Goal: Task Accomplishment & Management: Manage account settings

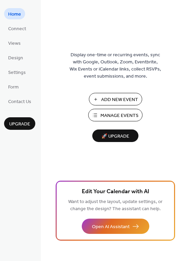
click at [112, 114] on span "Manage Events" at bounding box center [119, 115] width 38 height 7
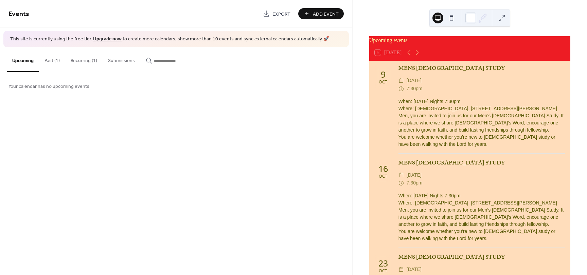
click at [409, 85] on span "[DATE]" at bounding box center [413, 81] width 15 height 8
click at [383, 79] on div "9" at bounding box center [382, 74] width 5 height 8
click at [383, 85] on div "Oct" at bounding box center [382, 82] width 8 height 4
click at [412, 180] on span "[DATE]" at bounding box center [413, 175] width 15 height 8
click at [413, 180] on span "[DATE]" at bounding box center [413, 175] width 15 height 8
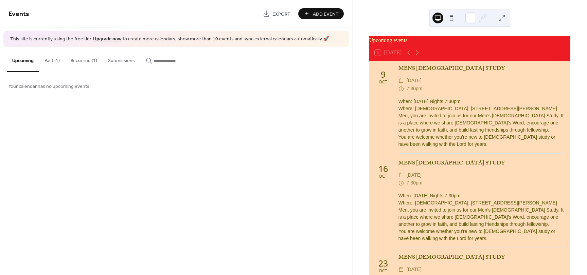
click at [83, 59] on button "Recurring (1)" at bounding box center [83, 59] width 37 height 24
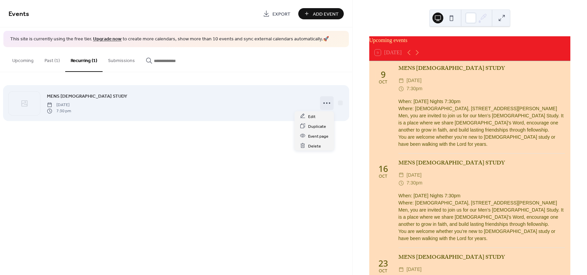
click at [323, 102] on icon at bounding box center [326, 103] width 11 height 11
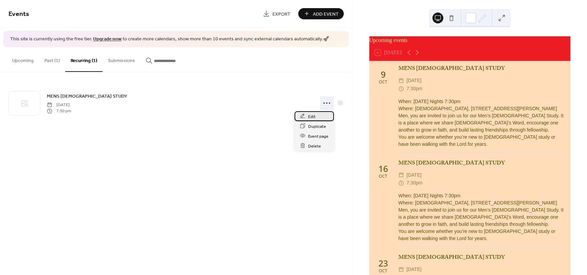
click at [312, 117] on span "Edit" at bounding box center [311, 116] width 7 height 7
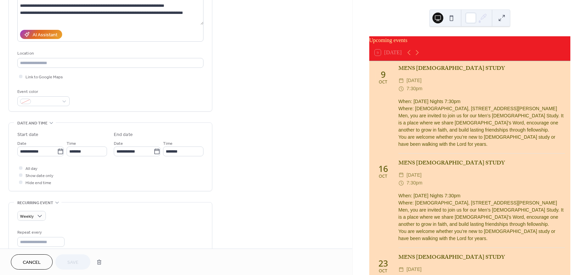
scroll to position [102, 0]
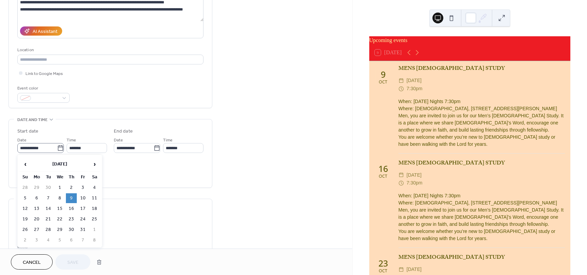
click at [59, 148] on icon at bounding box center [60, 148] width 7 height 7
click at [57, 148] on input "**********" at bounding box center [37, 148] width 40 height 10
click at [24, 165] on span "‹" at bounding box center [25, 164] width 10 height 14
click at [70, 198] on td "11" at bounding box center [71, 198] width 11 height 10
type input "**********"
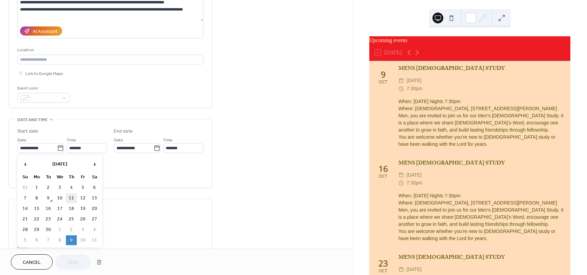
type input "**********"
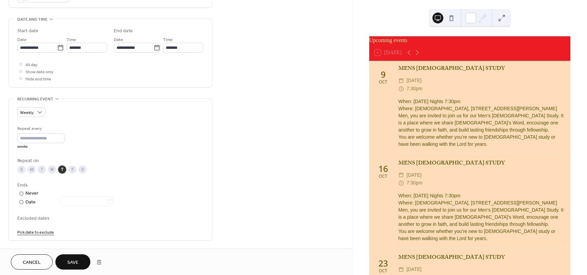
scroll to position [204, 0]
click at [77, 259] on span "Save" at bounding box center [72, 262] width 11 height 7
